Goal: Information Seeking & Learning: Learn about a topic

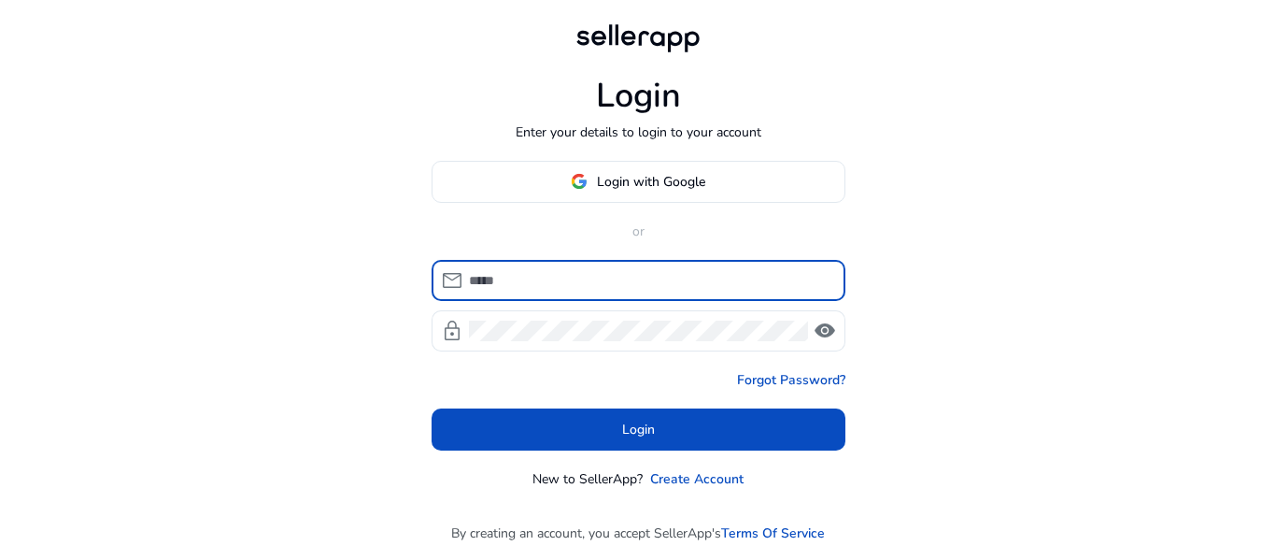
type input "**********"
drag, startPoint x: 599, startPoint y: 281, endPoint x: 254, endPoint y: 319, distance: 346.8
click at [254, 319] on div "**********" at bounding box center [638, 280] width 1276 height 560
type input "**********"
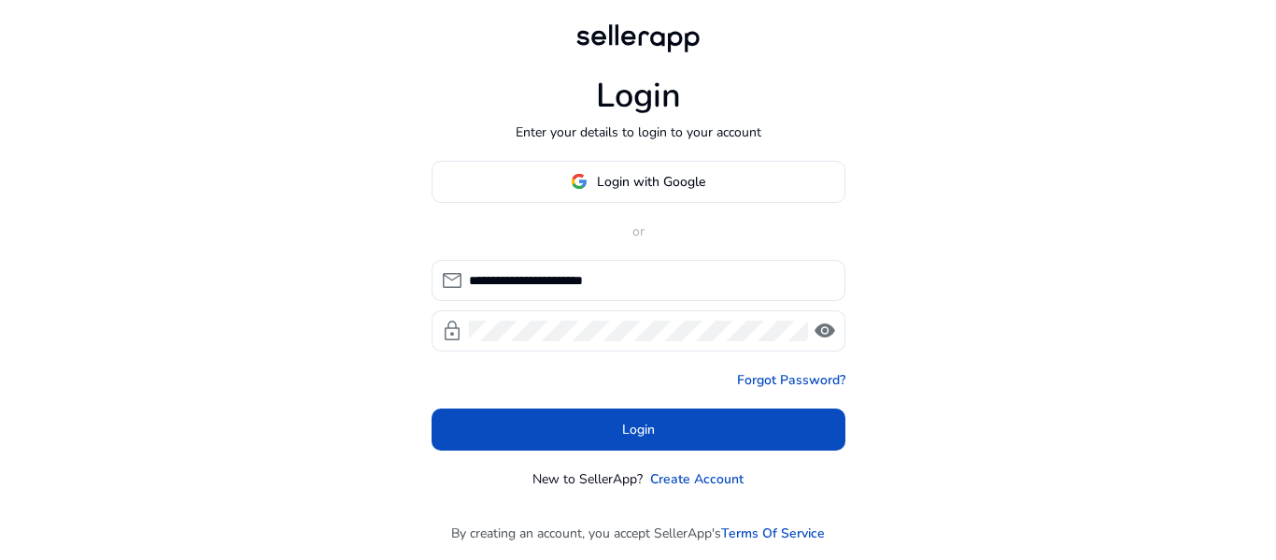
click at [588, 455] on div "**********" at bounding box center [639, 325] width 414 height 328
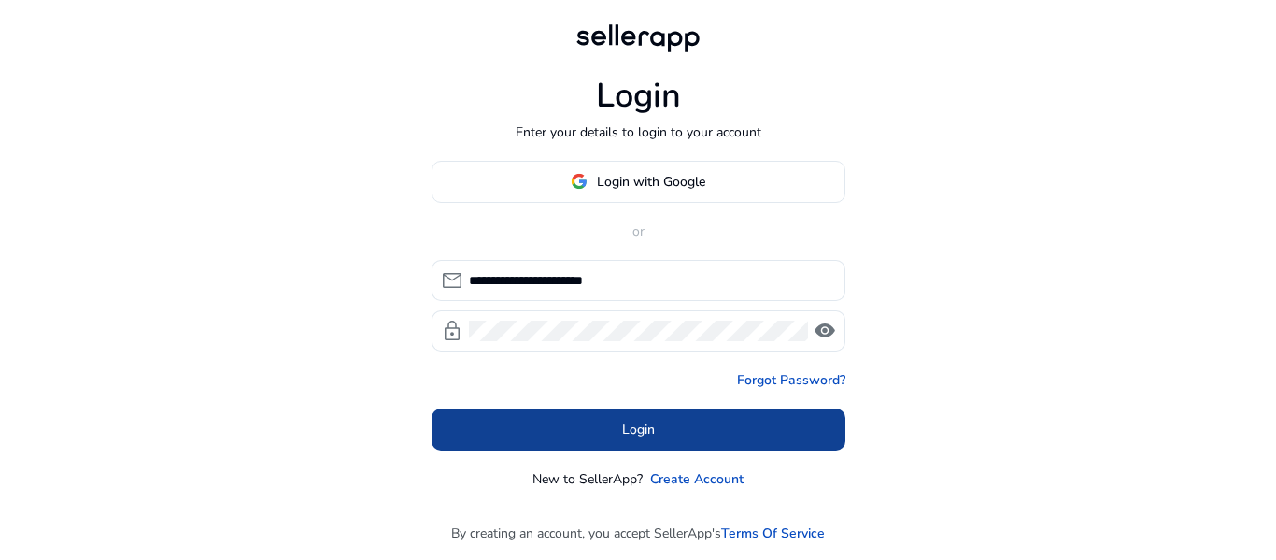
click at [586, 446] on span at bounding box center [639, 428] width 414 height 45
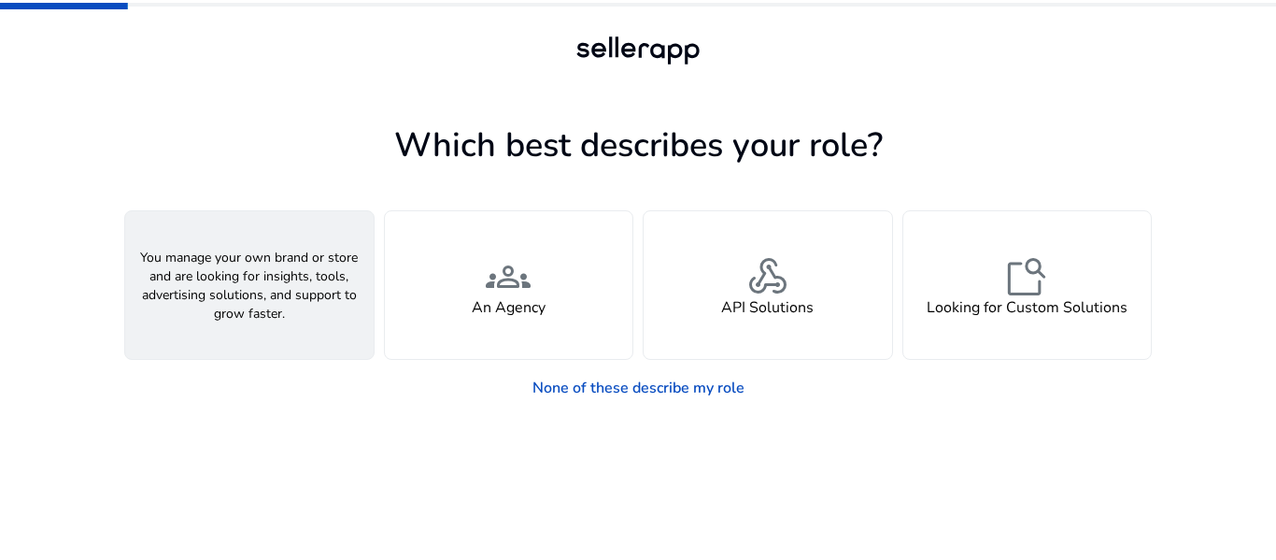
click at [240, 271] on span "person" at bounding box center [249, 276] width 45 height 45
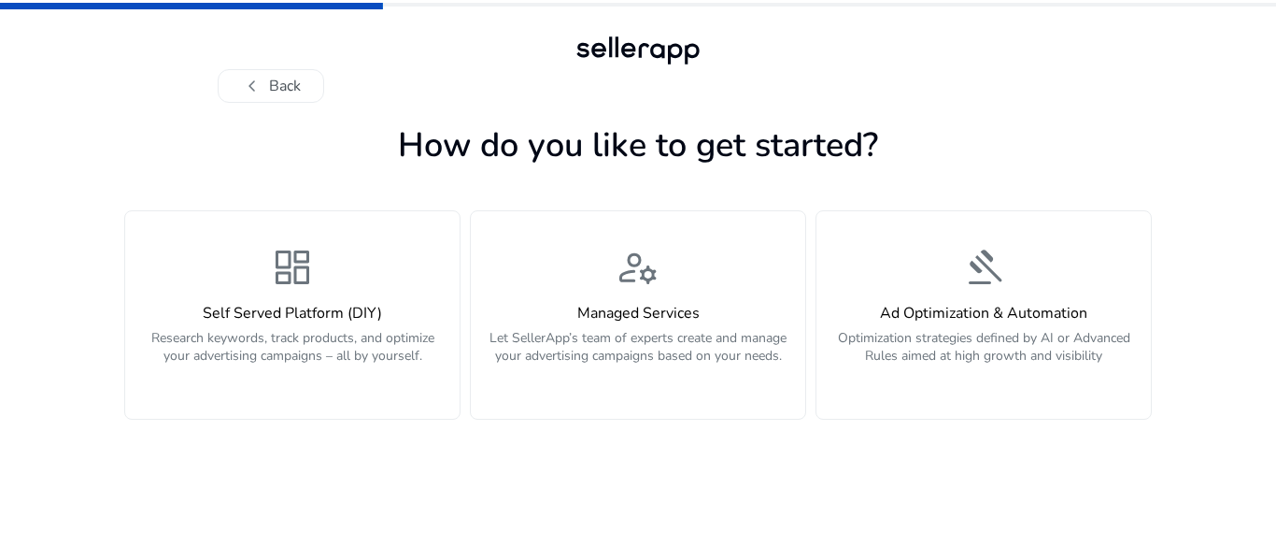
click at [240, 271] on div "dashboard Self Served Platform (DIY) Research keywords, track products, and opt…" at bounding box center [292, 315] width 312 height 140
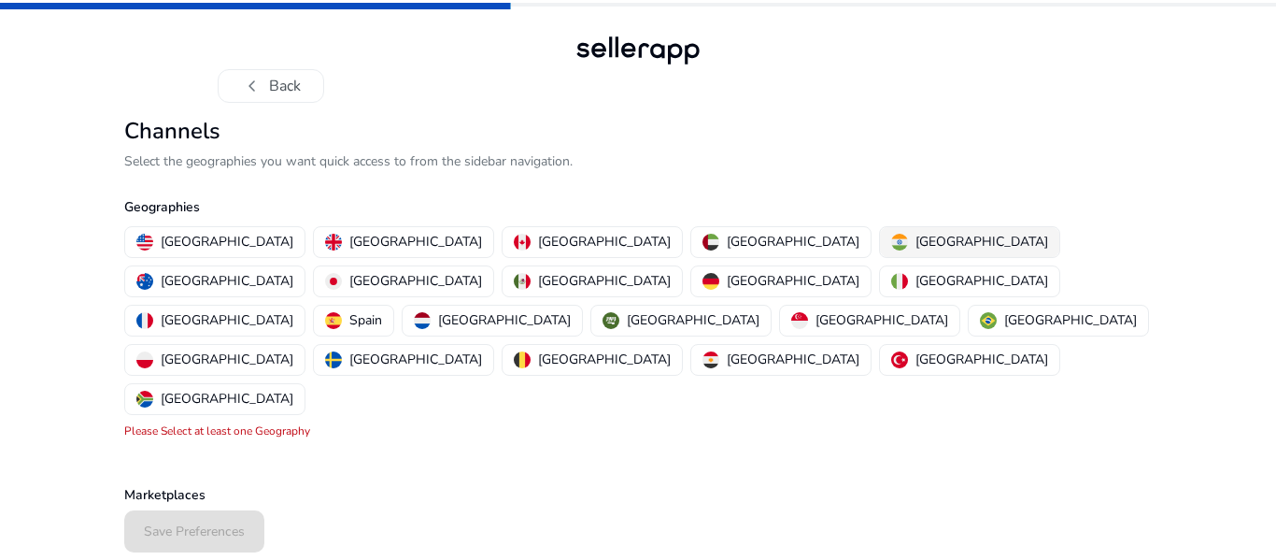
click at [891, 234] on img "button" at bounding box center [899, 242] width 17 height 17
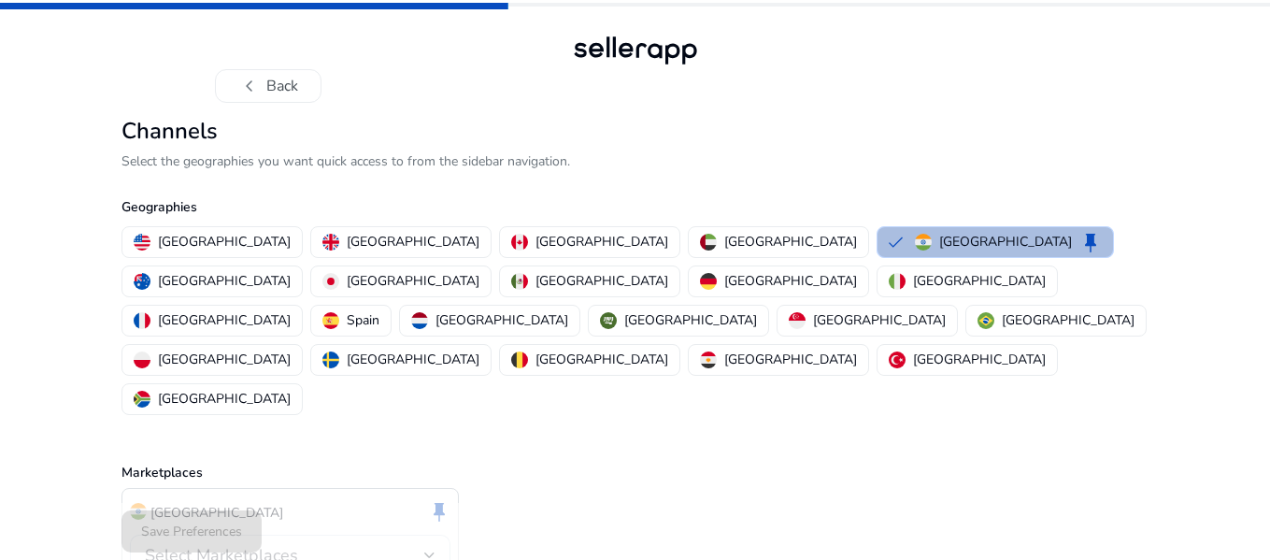
scroll to position [44, 0]
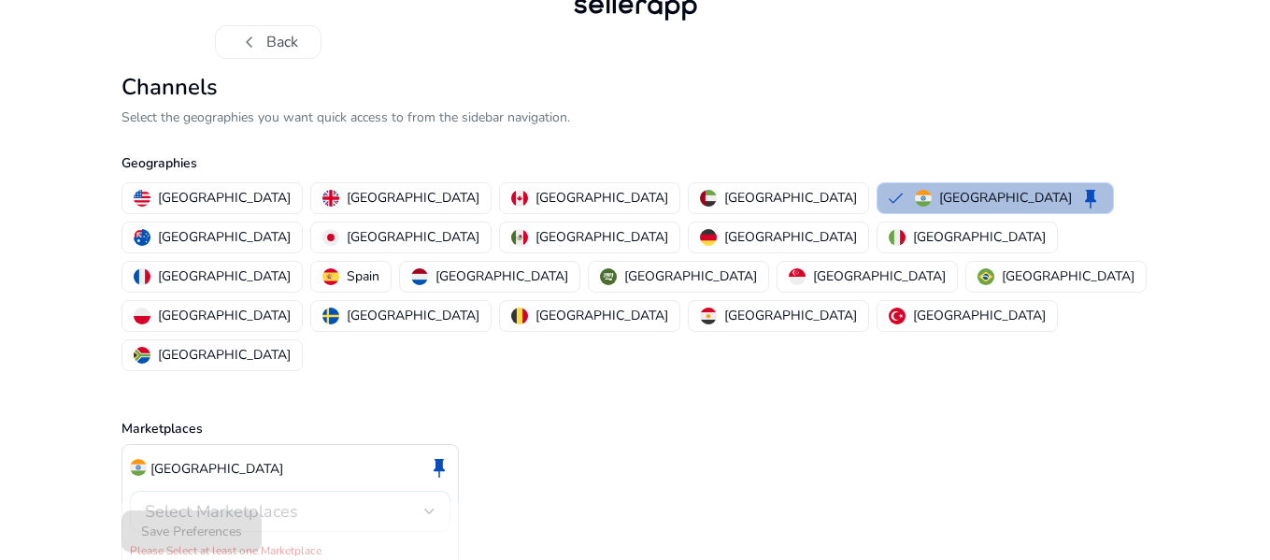
click at [346, 501] on div "Select Marketplaces" at bounding box center [284, 511] width 279 height 21
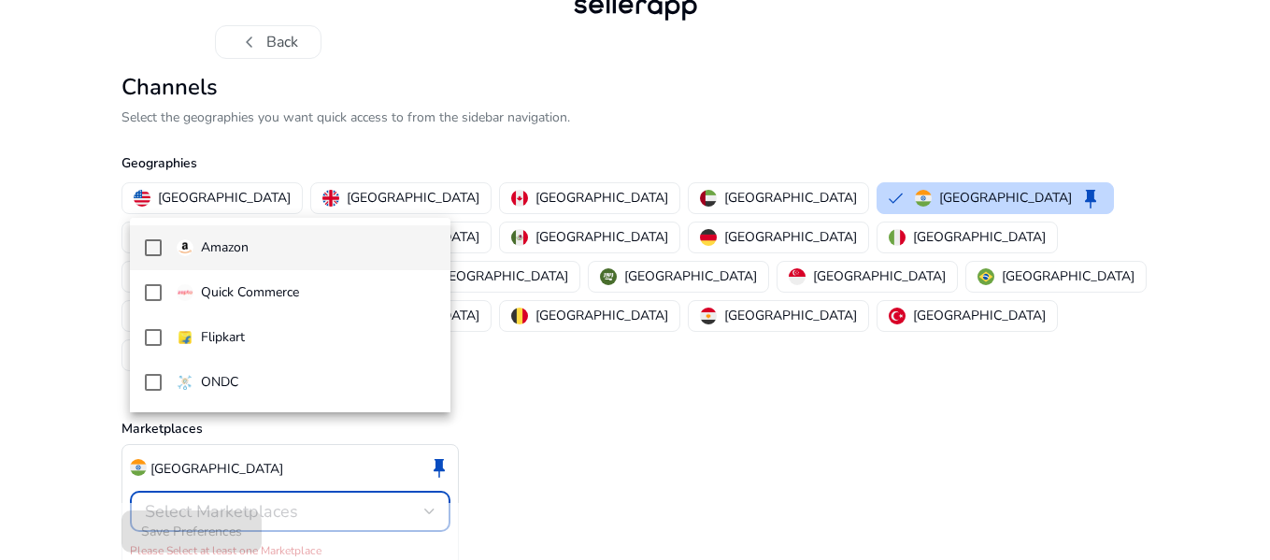
click at [155, 244] on mat-pseudo-checkbox at bounding box center [153, 247] width 17 height 17
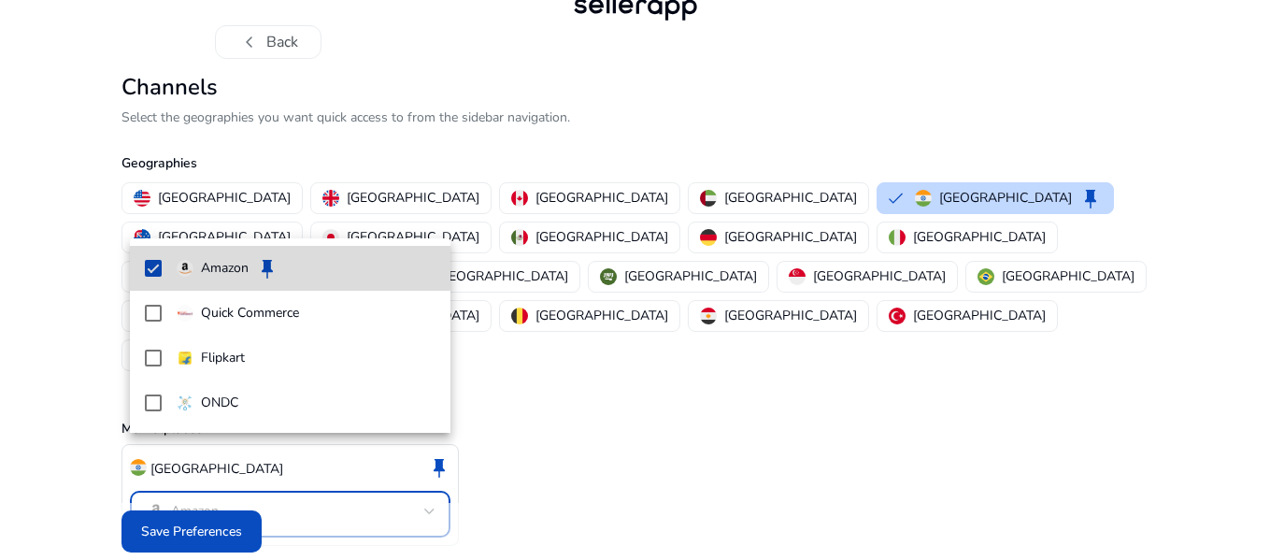
scroll to position [23, 0]
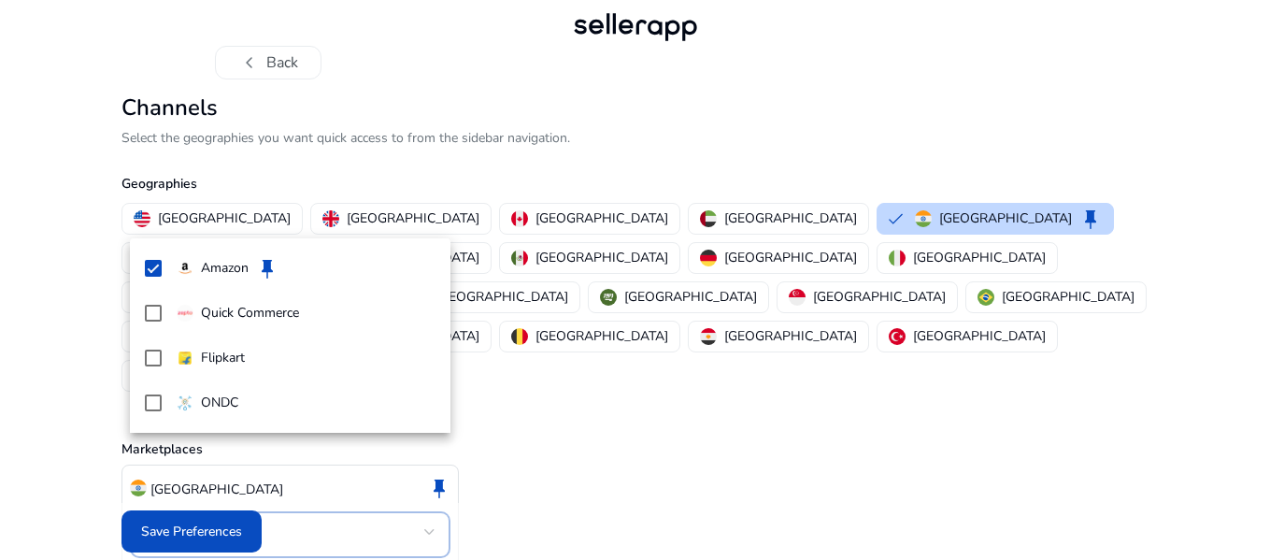
click at [238, 532] on div at bounding box center [635, 280] width 1270 height 560
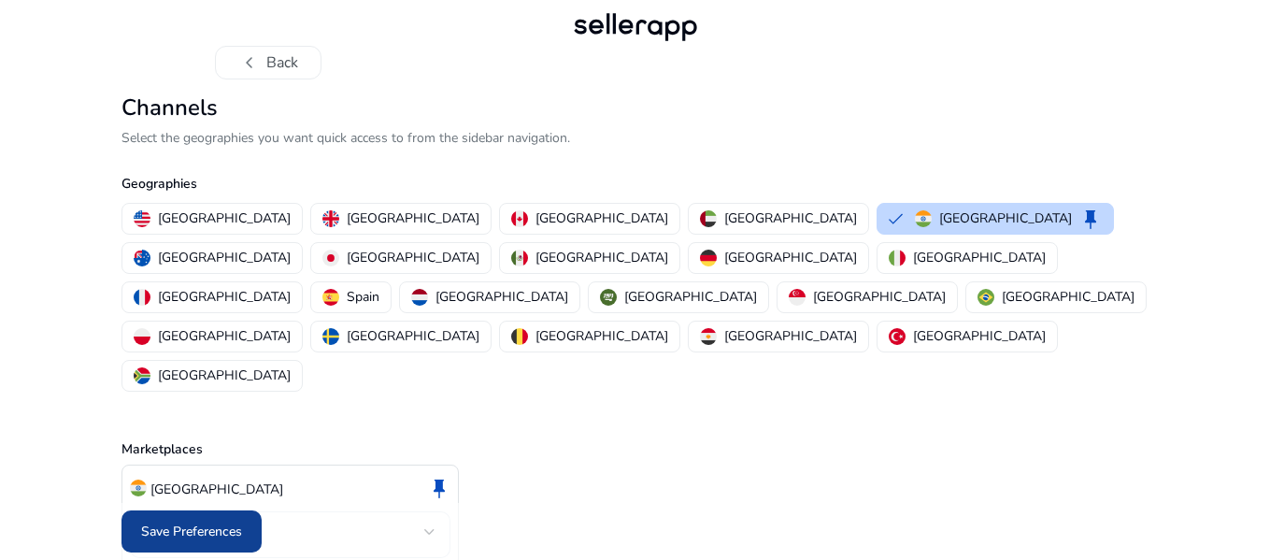
click at [177, 527] on span "Save Preferences" at bounding box center [191, 531] width 101 height 20
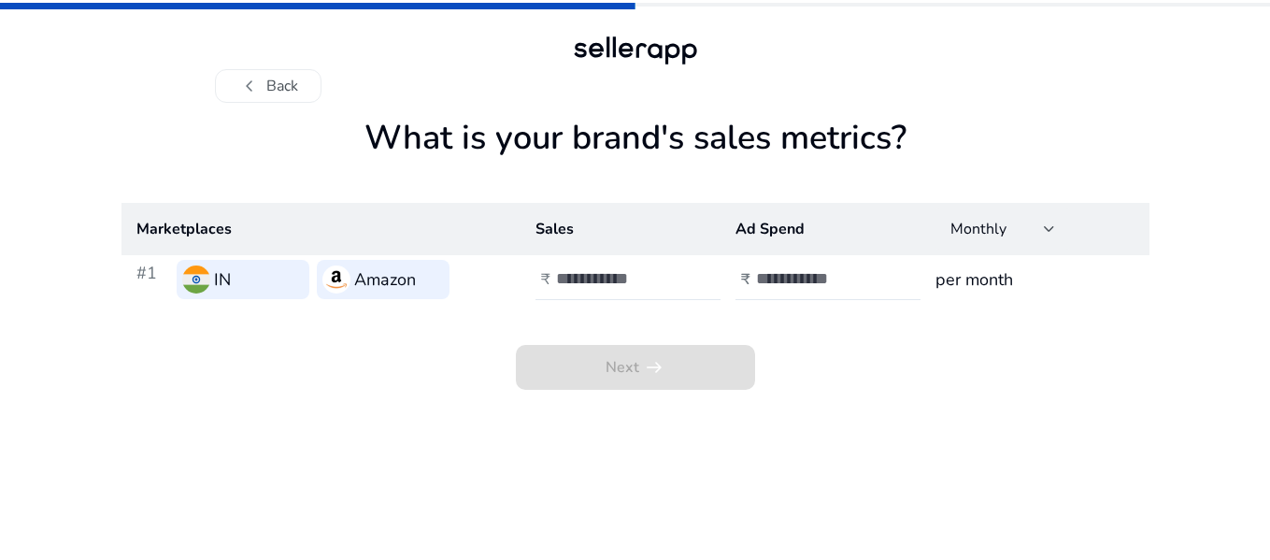
scroll to position [0, 0]
click at [620, 282] on input "number" at bounding box center [623, 278] width 126 height 21
type input "****"
click at [830, 282] on input "number" at bounding box center [823, 278] width 126 height 21
click at [682, 266] on div "****" at bounding box center [644, 279] width 168 height 41
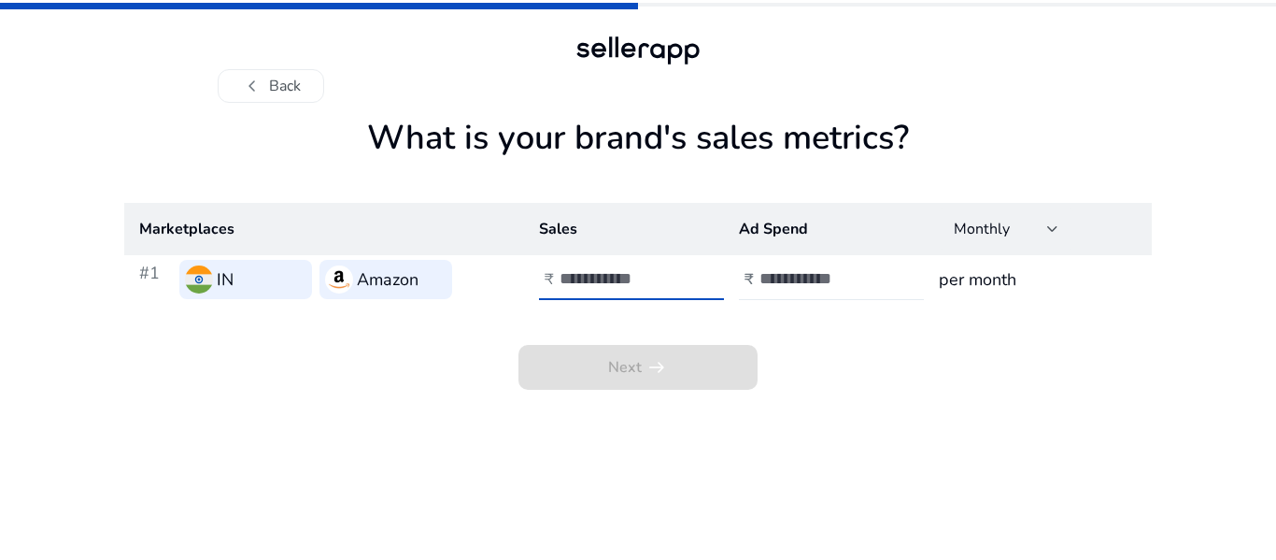
click at [783, 283] on input "number" at bounding box center [823, 278] width 126 height 21
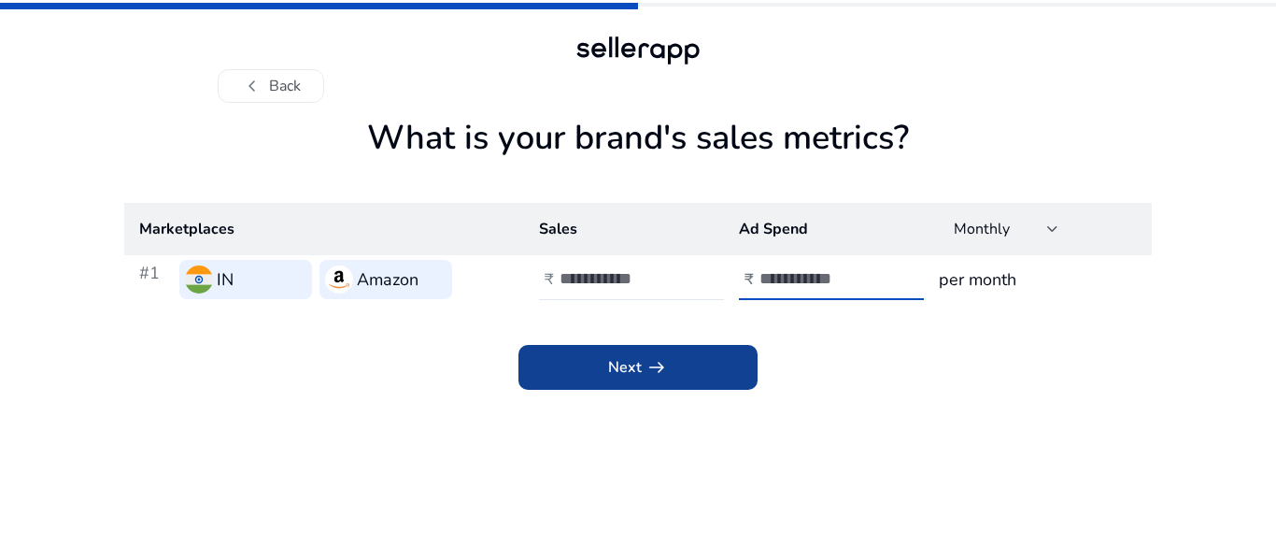
type input "***"
click at [690, 362] on span at bounding box center [638, 367] width 239 height 45
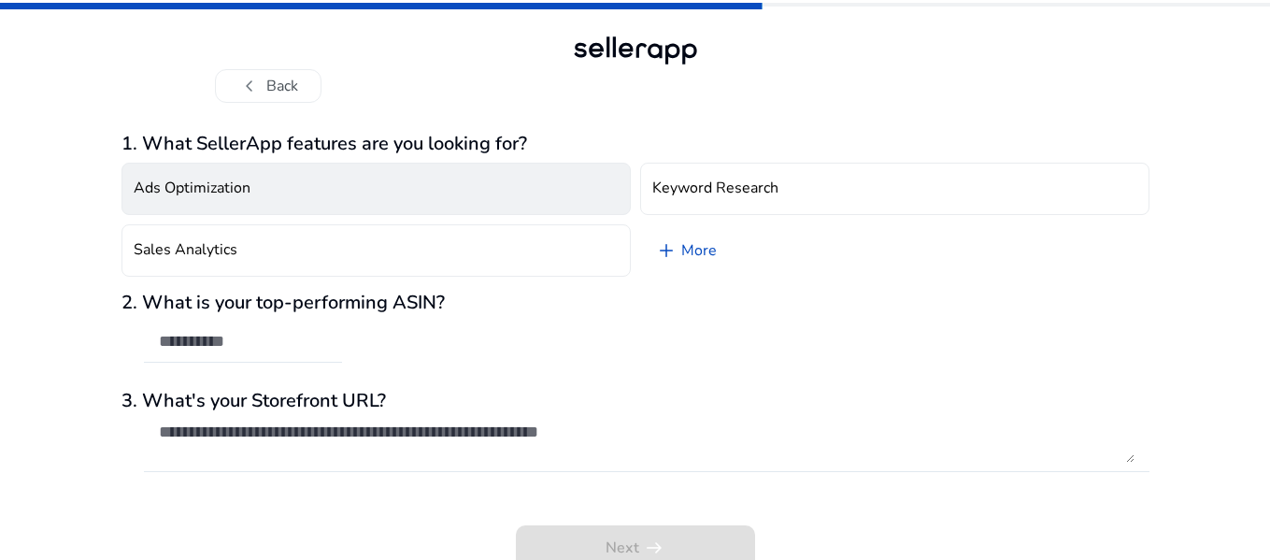
click at [370, 183] on button "Ads Optimization" at bounding box center [375, 189] width 509 height 52
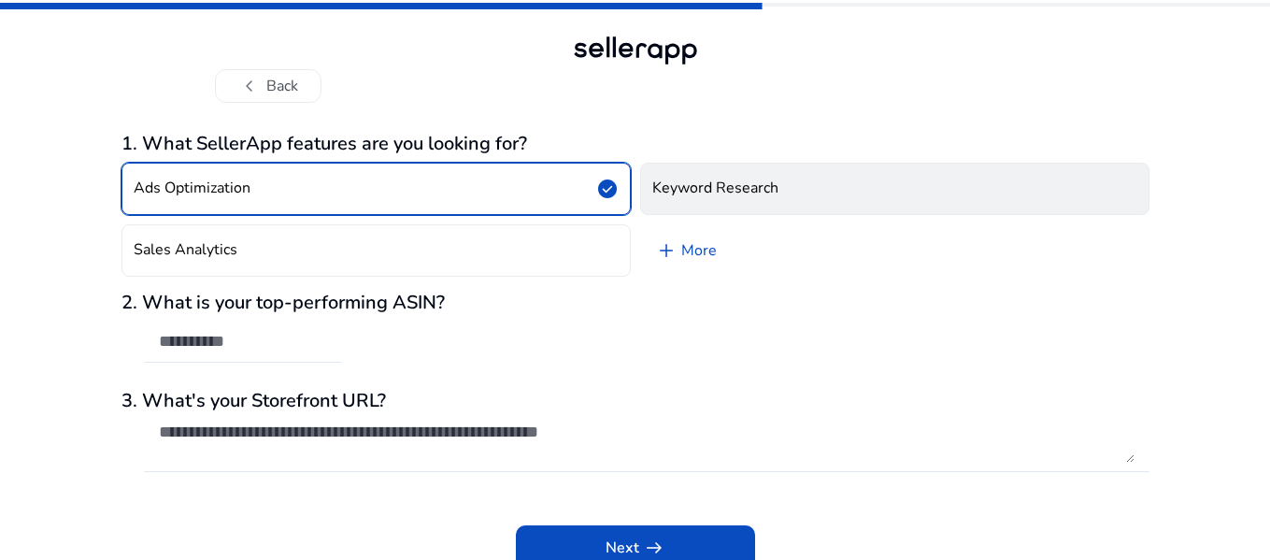
click at [668, 189] on h4 "Keyword Research" at bounding box center [715, 188] width 126 height 18
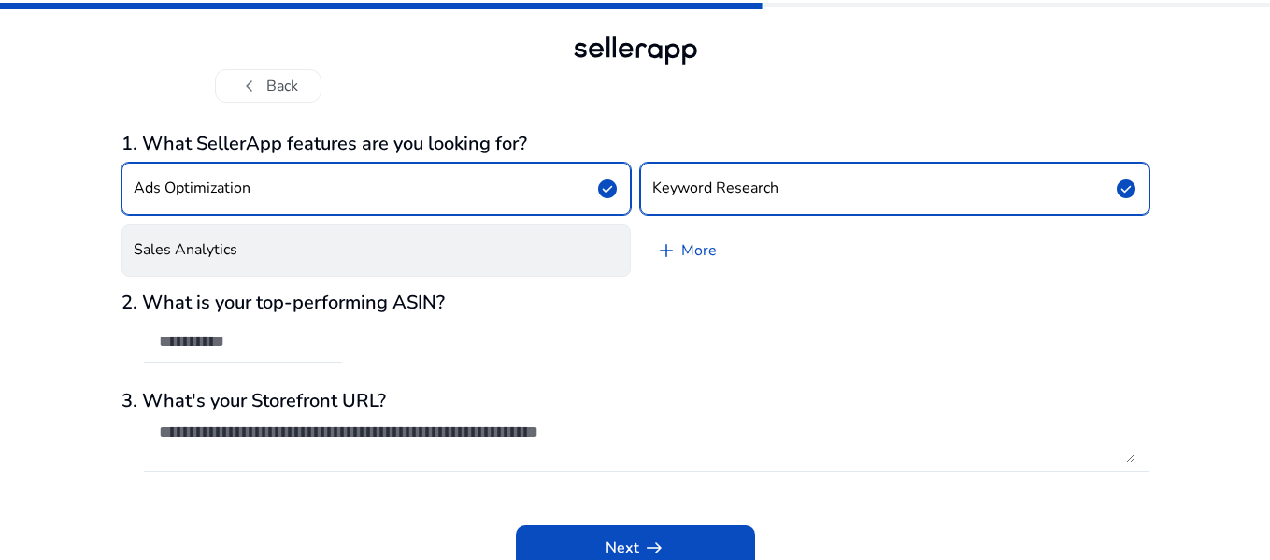
scroll to position [10, 0]
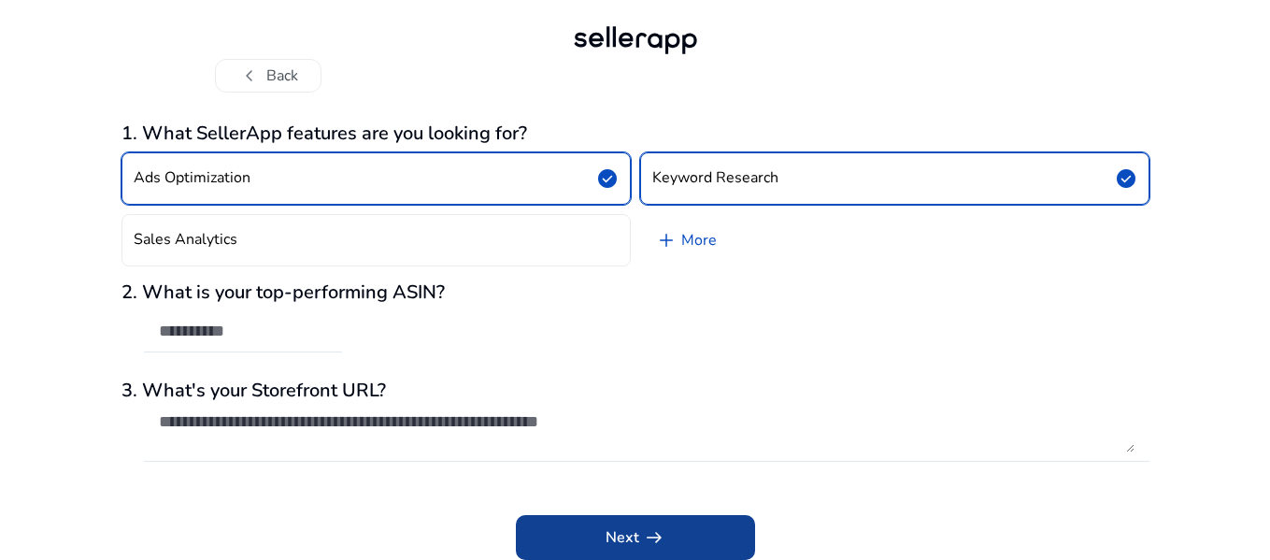
click at [655, 532] on span "arrow_right_alt" at bounding box center [654, 537] width 22 height 22
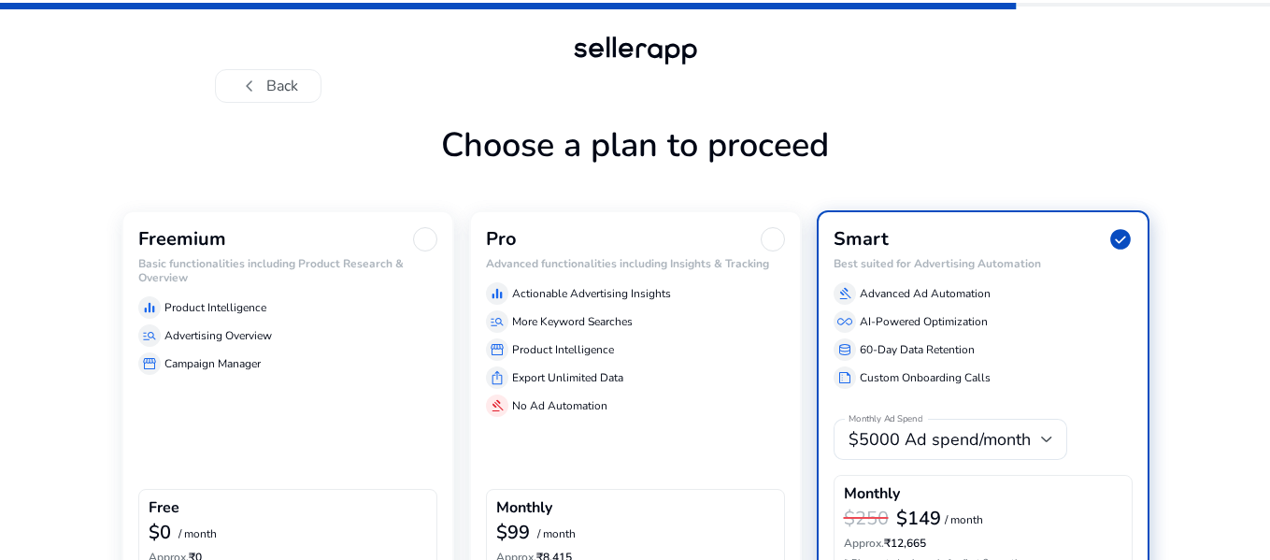
scroll to position [120, 0]
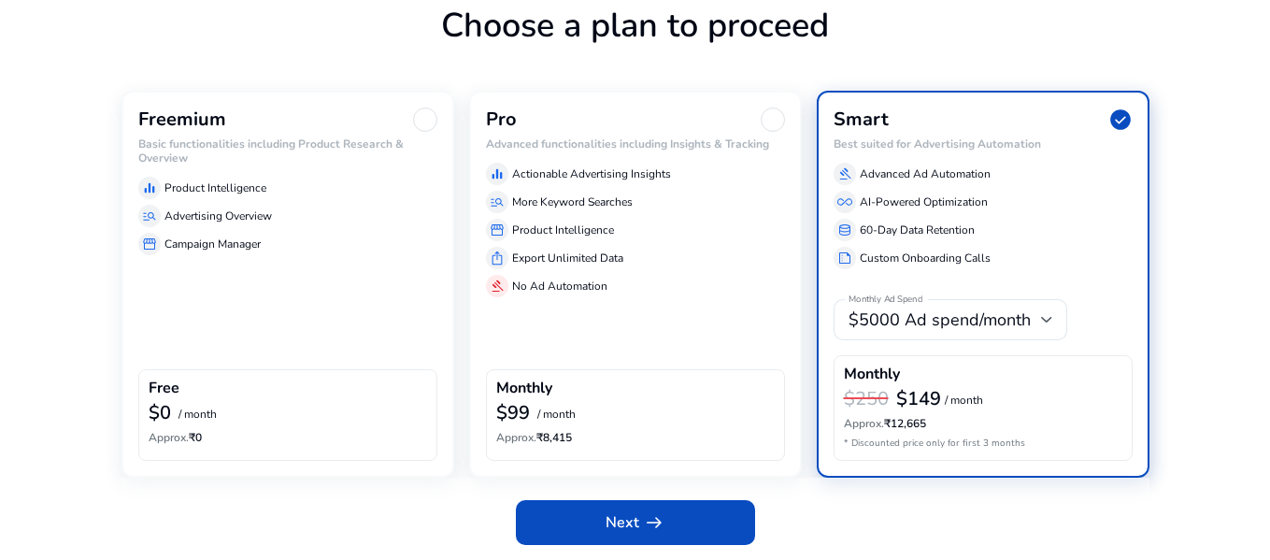
click at [289, 398] on div "Free" at bounding box center [288, 389] width 278 height 21
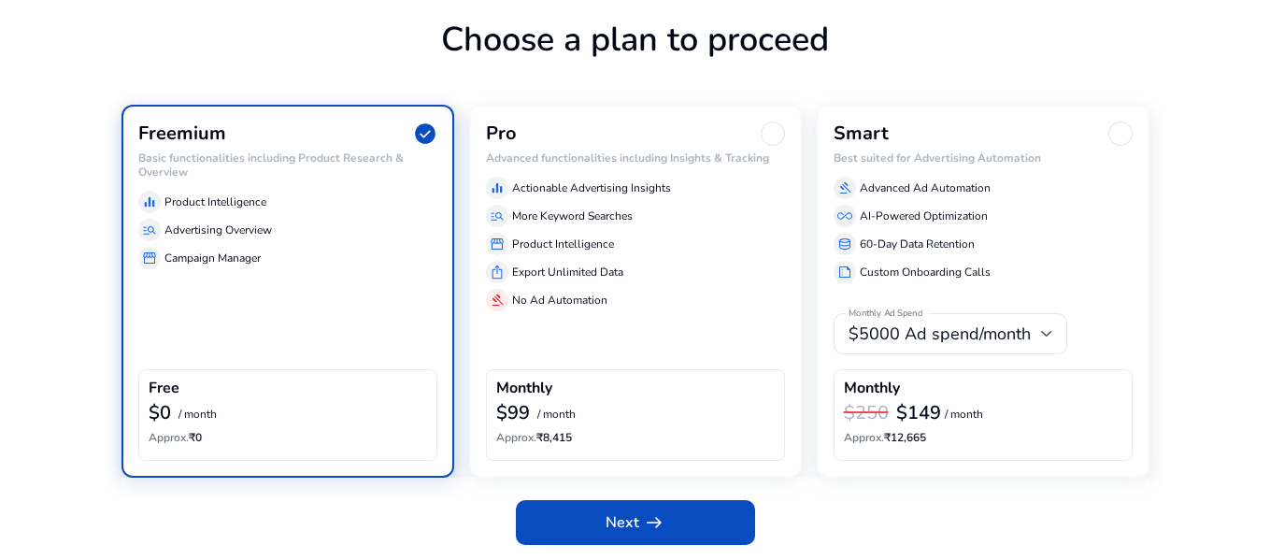
scroll to position [106, 0]
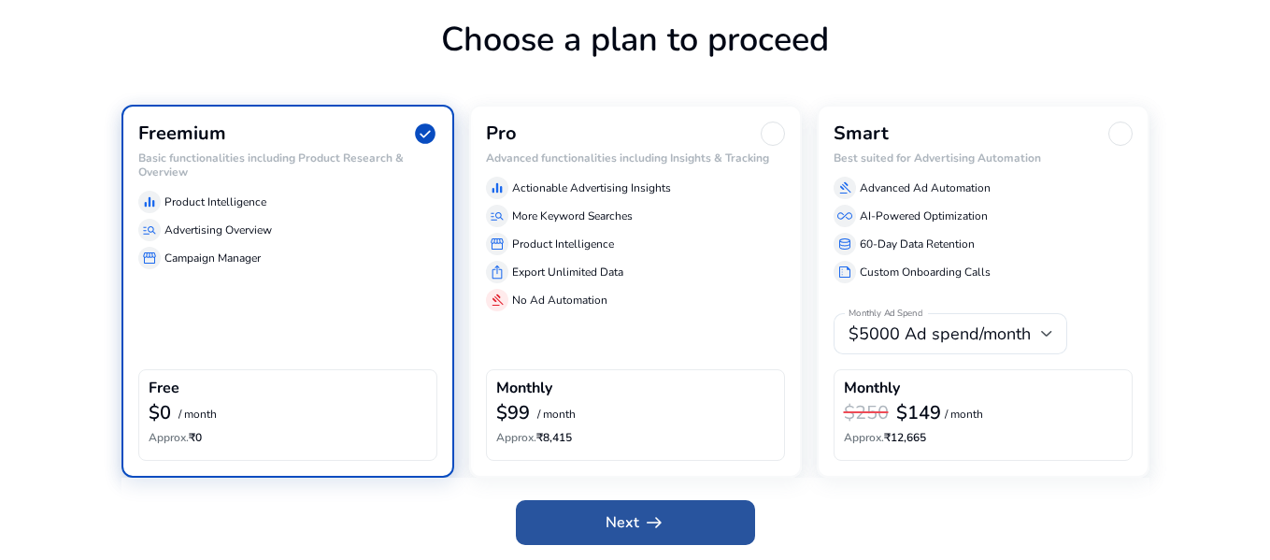
click at [633, 511] on span "Next arrow_right_alt" at bounding box center [635, 522] width 60 height 22
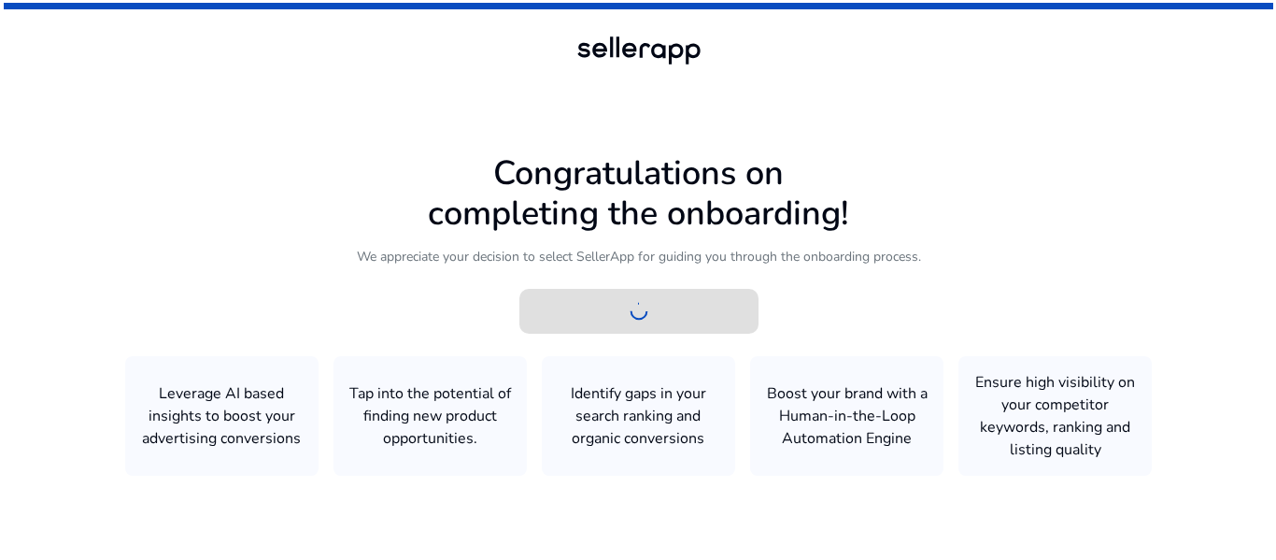
scroll to position [0, 0]
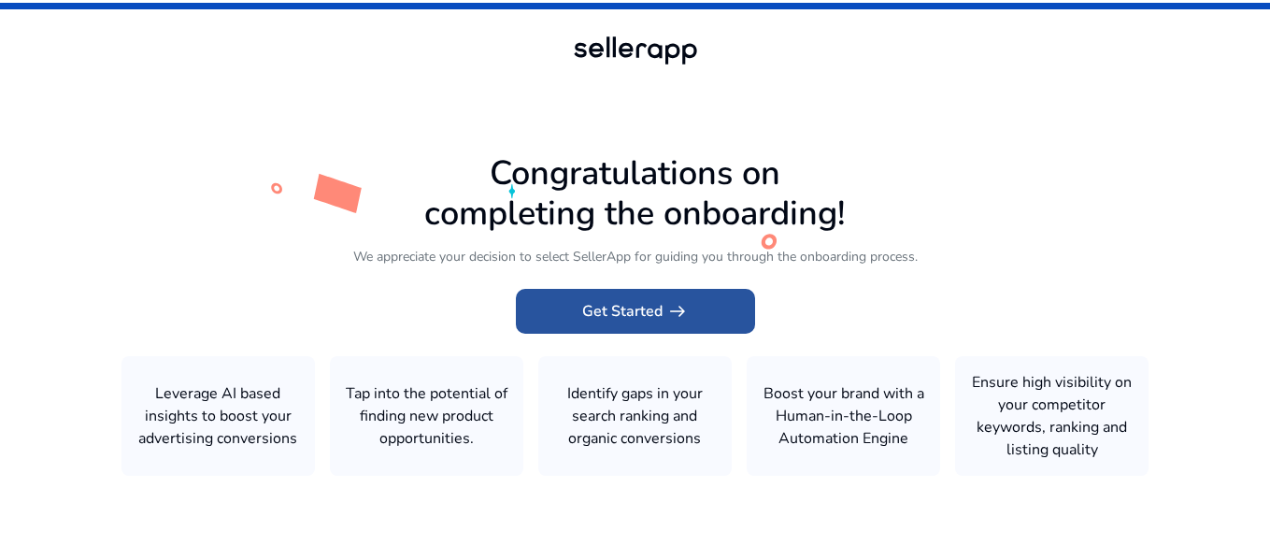
click at [654, 314] on span "Get Started arrow_right_alt" at bounding box center [635, 311] width 107 height 22
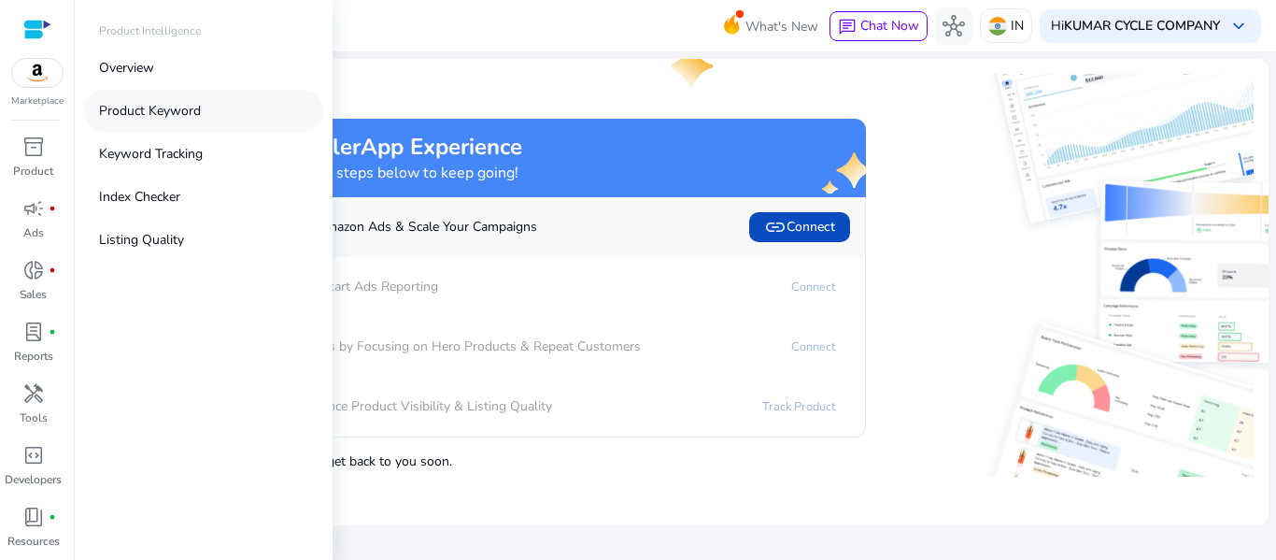
click at [162, 114] on p "Product Keyword" at bounding box center [150, 111] width 102 height 20
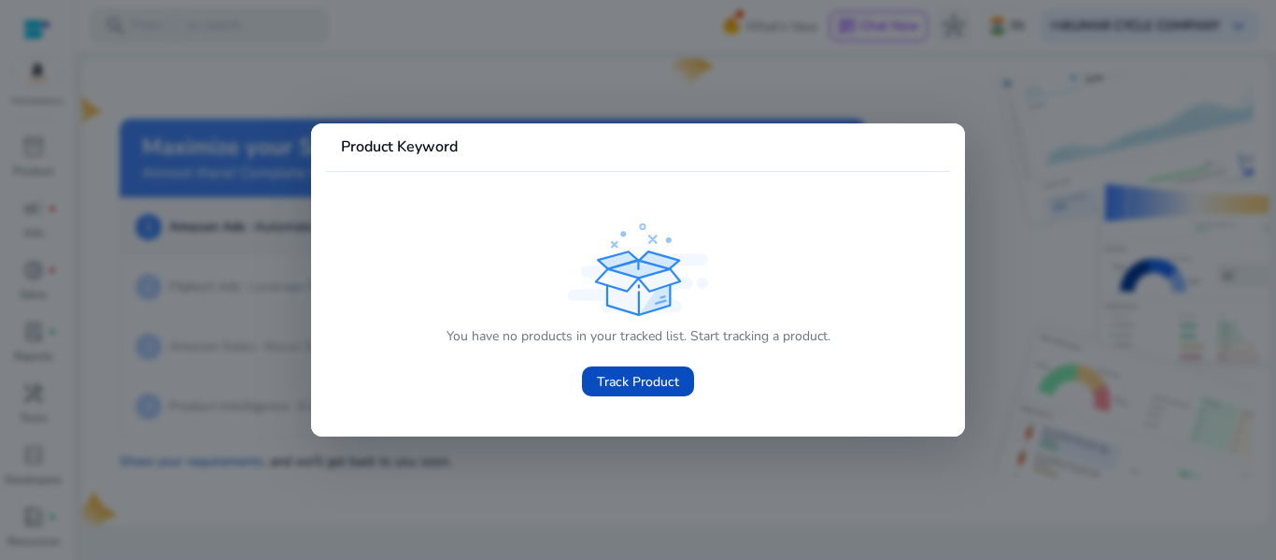
click at [914, 338] on div "You have no products in your tracked list. Start tracking a product. Track Prod…" at bounding box center [638, 313] width 594 height 188
click at [1022, 355] on div at bounding box center [638, 280] width 1276 height 560
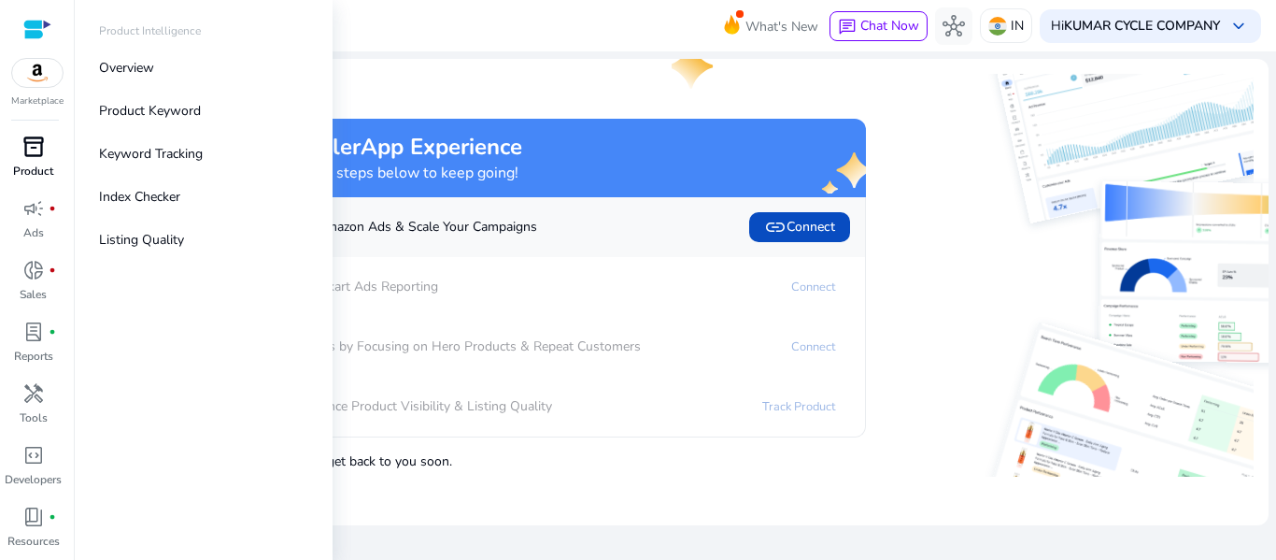
click at [31, 164] on p "Product" at bounding box center [33, 171] width 40 height 17
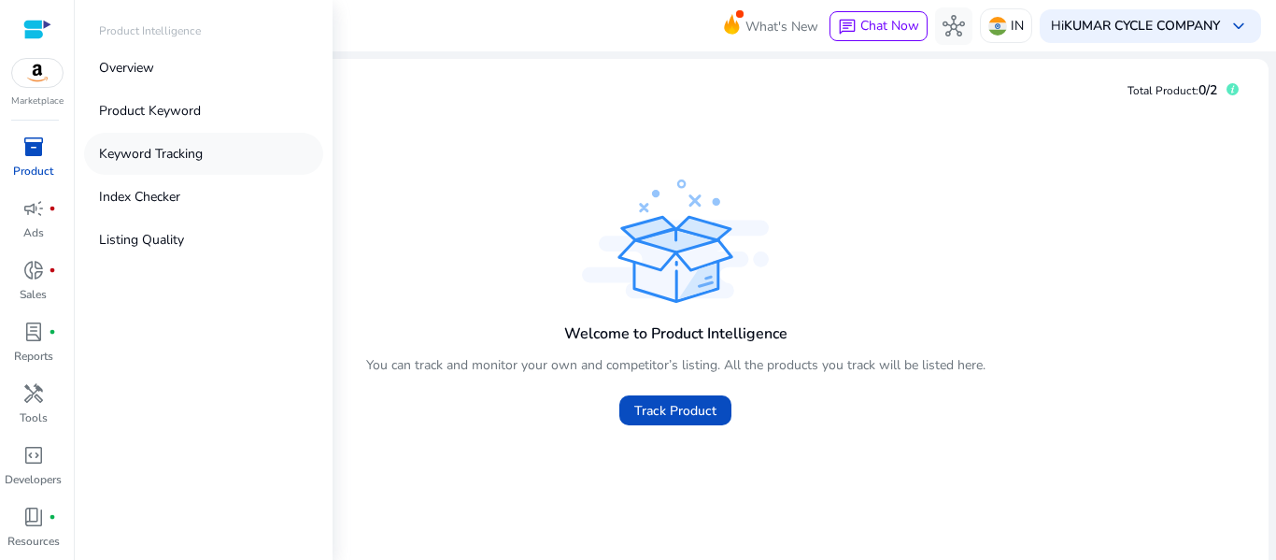
click at [165, 159] on p "Keyword Tracking" at bounding box center [151, 154] width 104 height 20
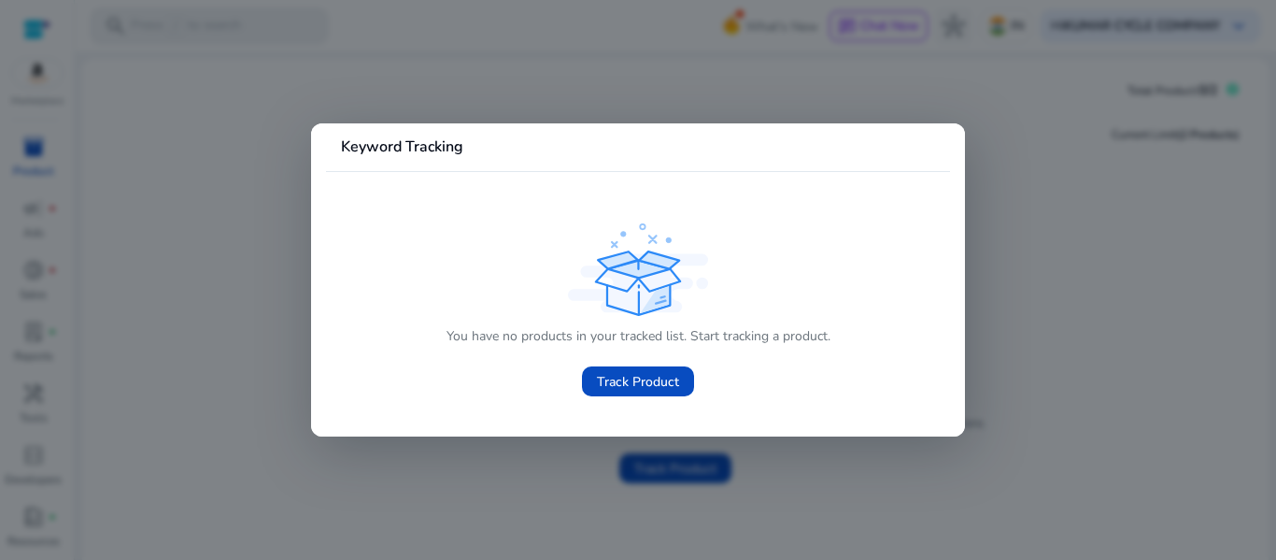
click at [996, 271] on div at bounding box center [638, 280] width 1276 height 560
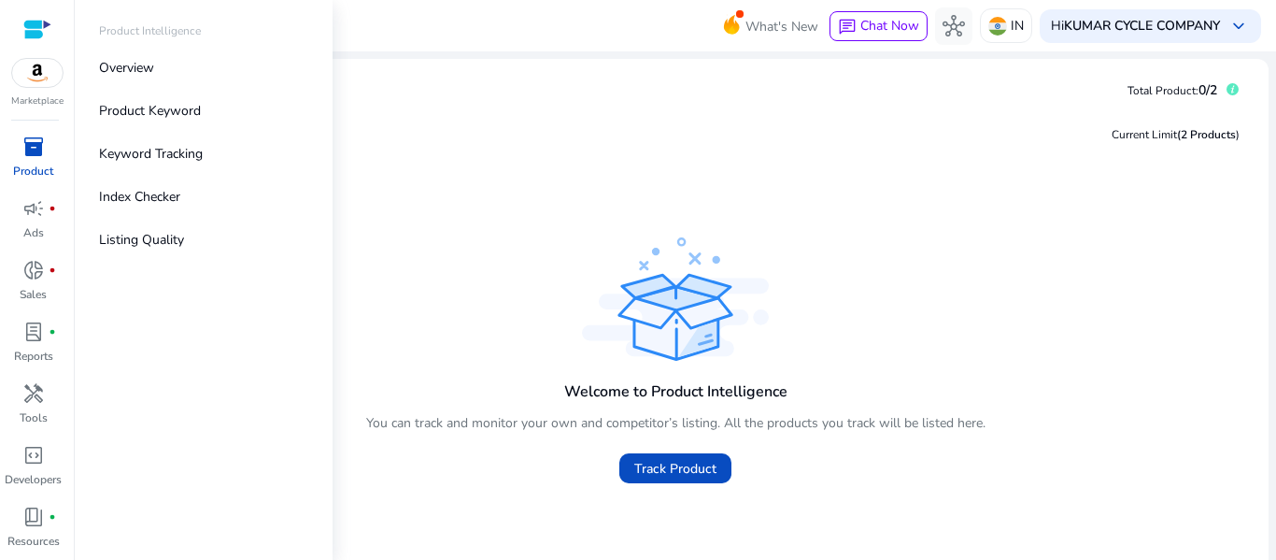
click at [33, 158] on span "inventory_2" at bounding box center [33, 146] width 22 height 22
click at [192, 123] on link "Product Keyword" at bounding box center [203, 111] width 239 height 42
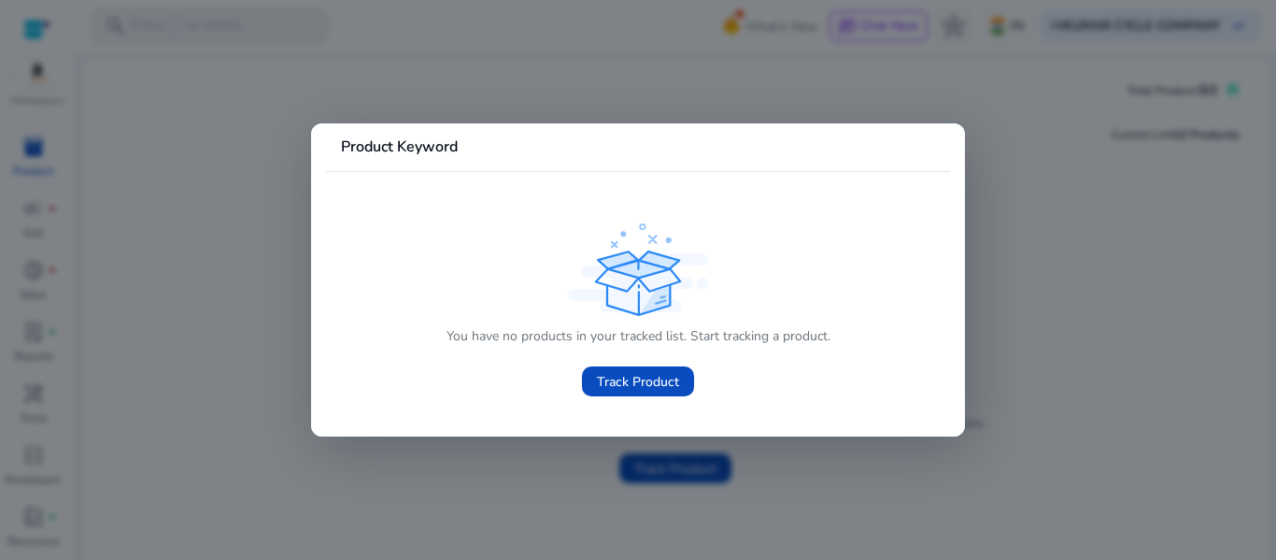
click at [1005, 246] on div at bounding box center [638, 280] width 1276 height 560
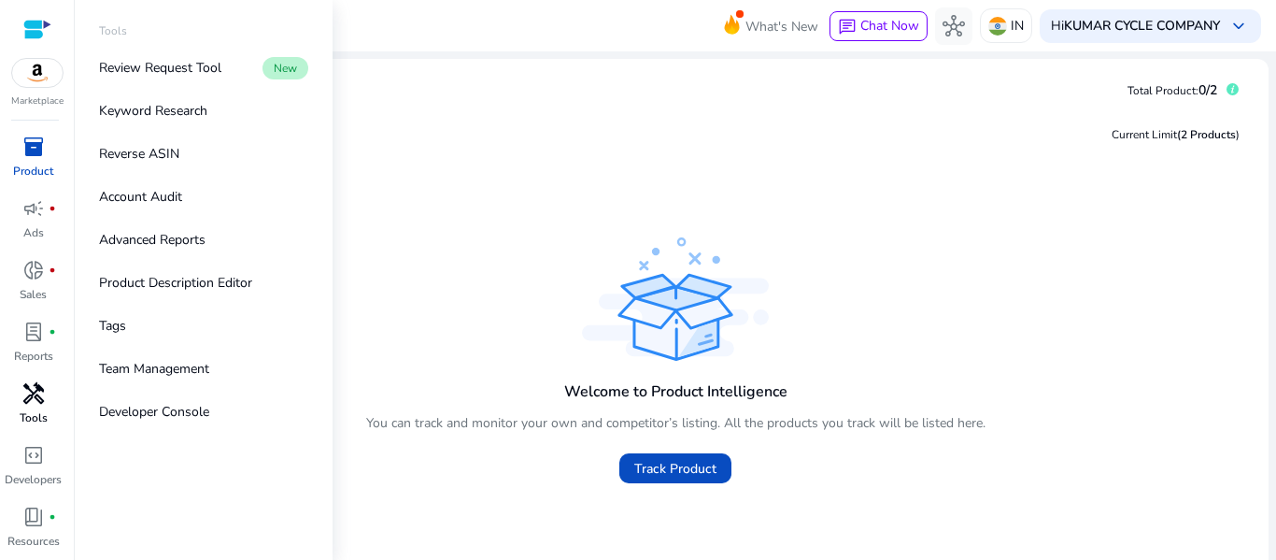
click at [28, 394] on span "handyman" at bounding box center [33, 393] width 22 height 22
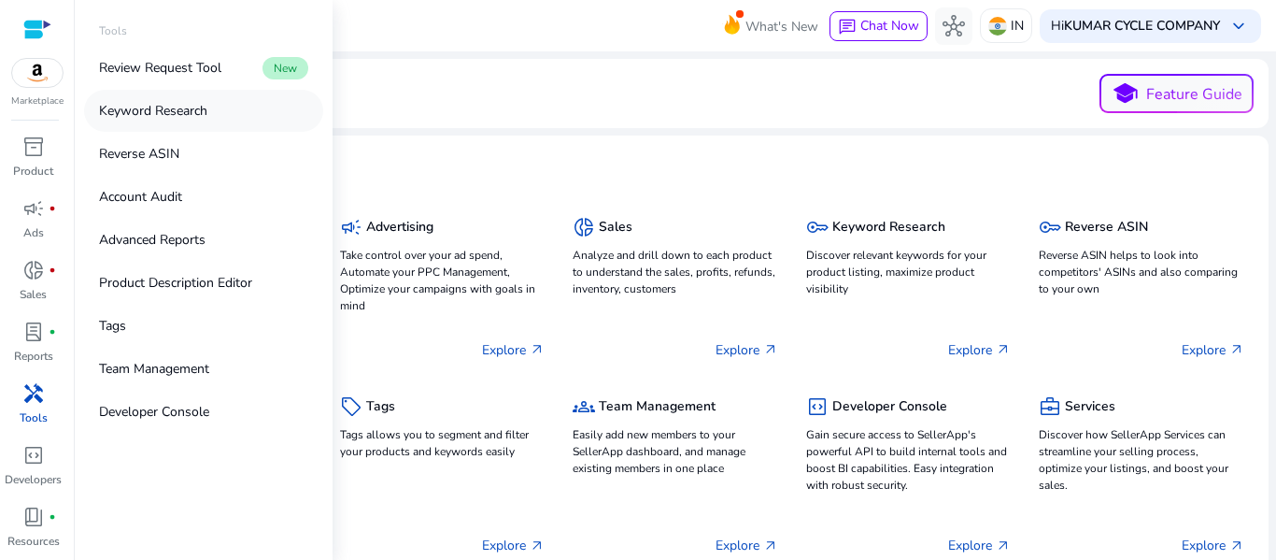
click at [219, 109] on link "Keyword Research" at bounding box center [203, 111] width 239 height 42
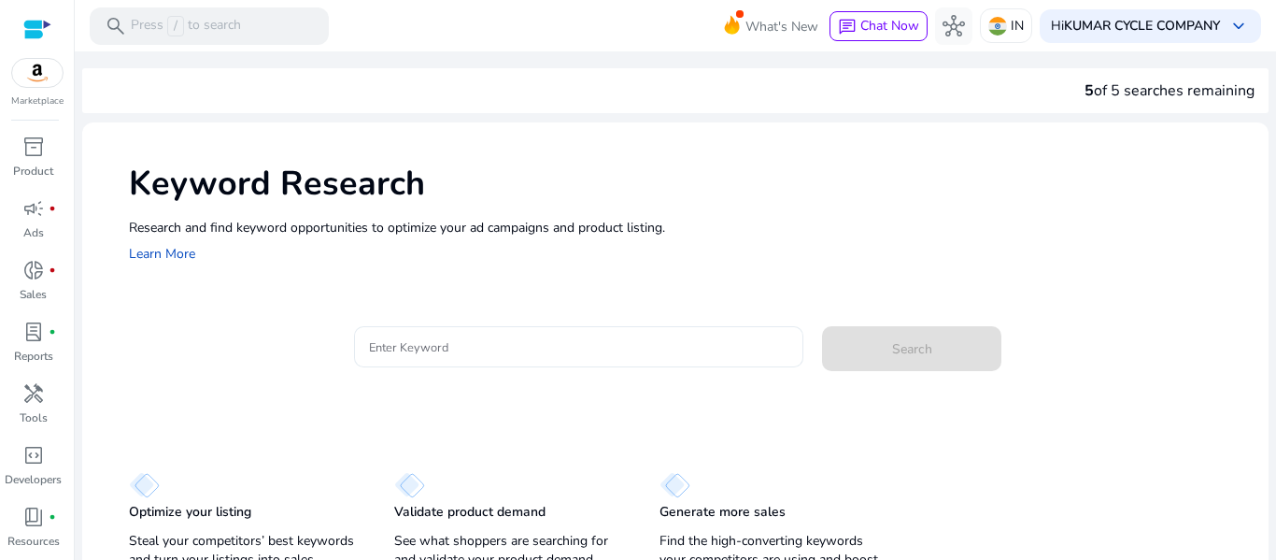
click at [648, 357] on input "Enter Keyword" at bounding box center [579, 346] width 420 height 21
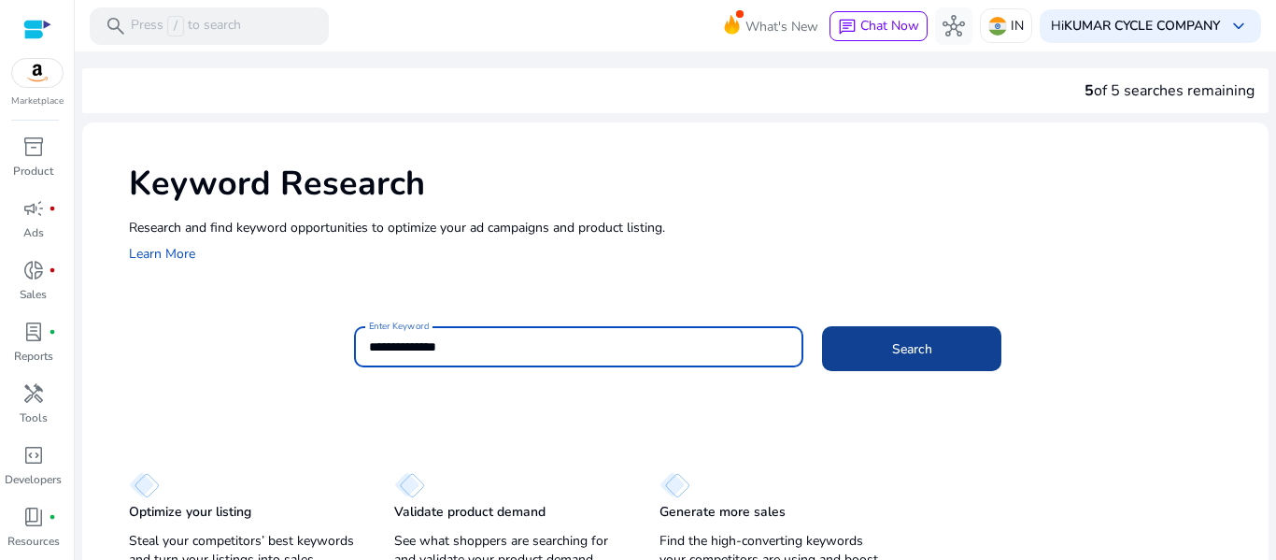
type input "**********"
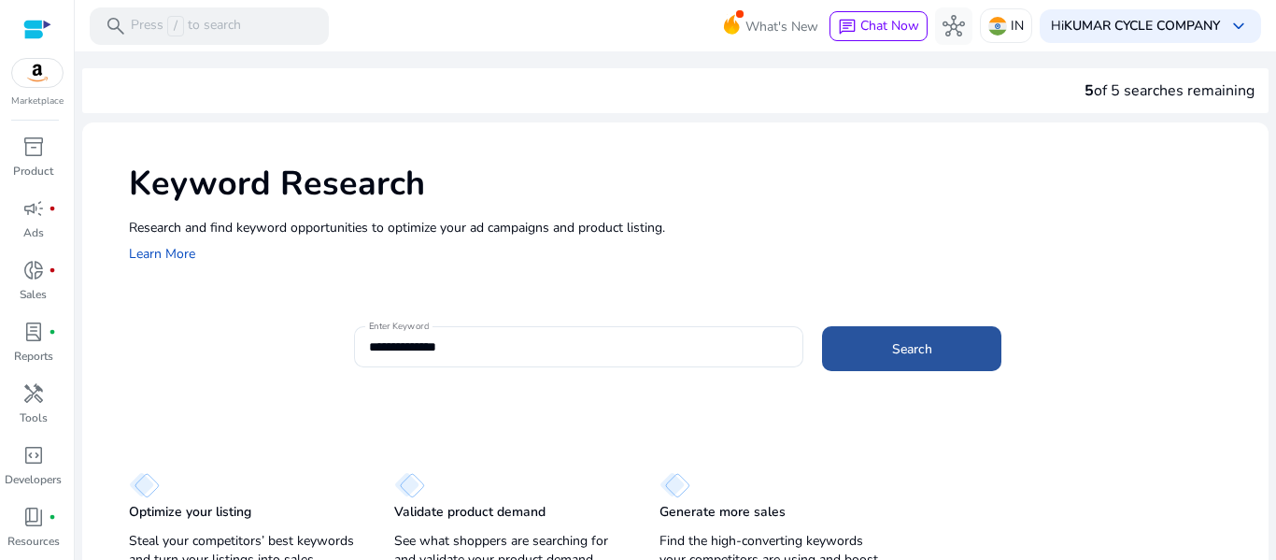
click at [866, 356] on span at bounding box center [911, 348] width 179 height 45
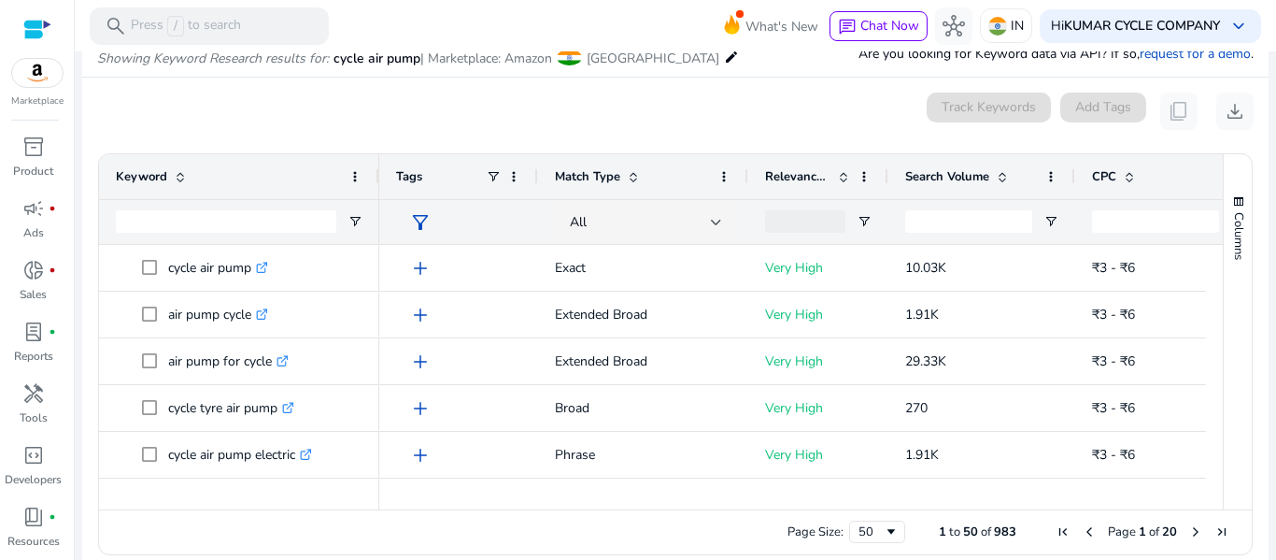
scroll to position [242, 0]
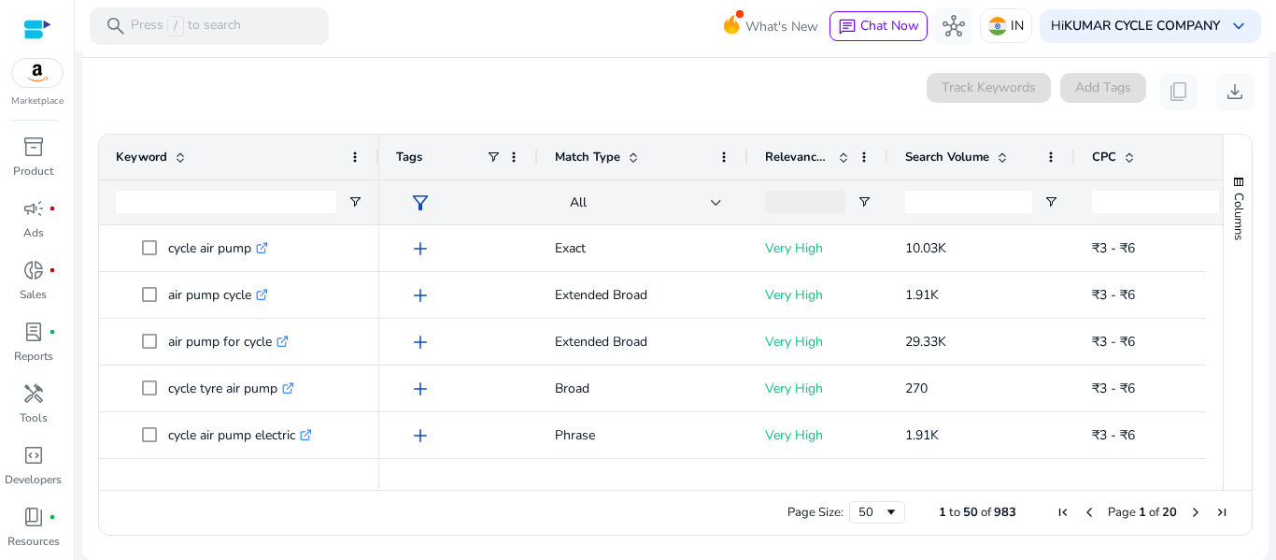
click at [1002, 155] on span at bounding box center [1002, 156] width 15 height 15
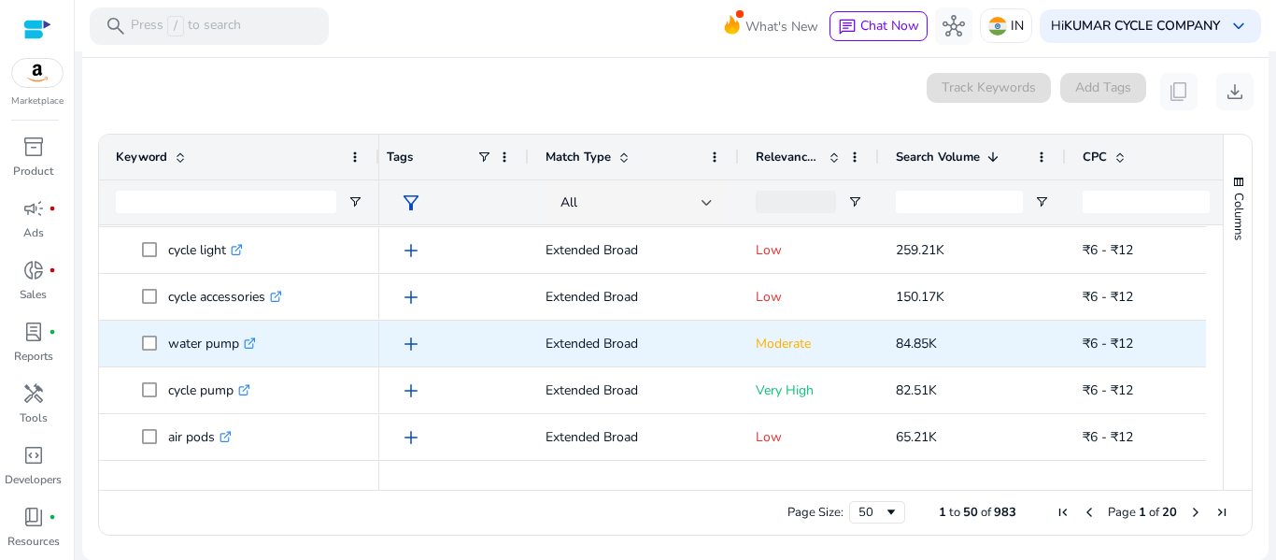
scroll to position [0, 11]
